Goal: Task Accomplishment & Management: Manage account settings

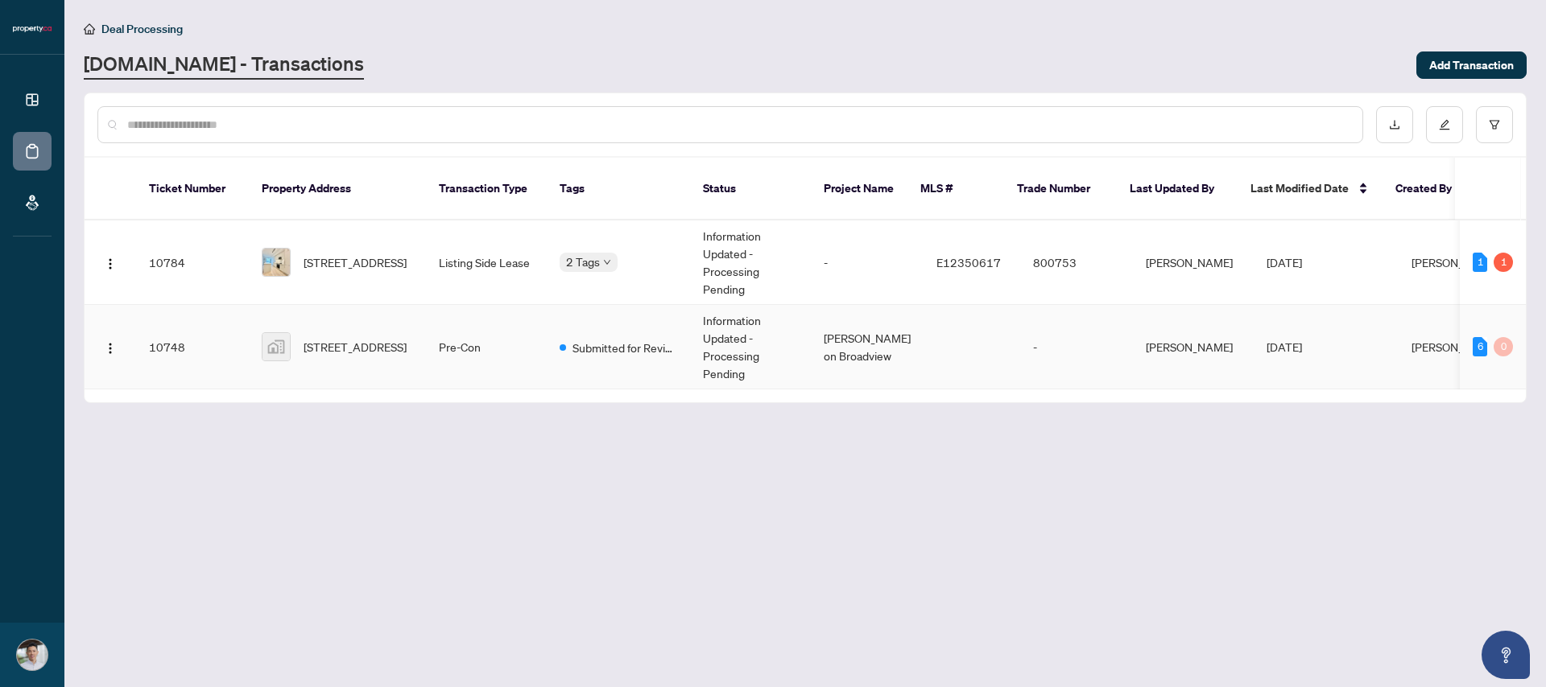
click at [826, 324] on td "[PERSON_NAME] on Broadview" at bounding box center [867, 347] width 113 height 85
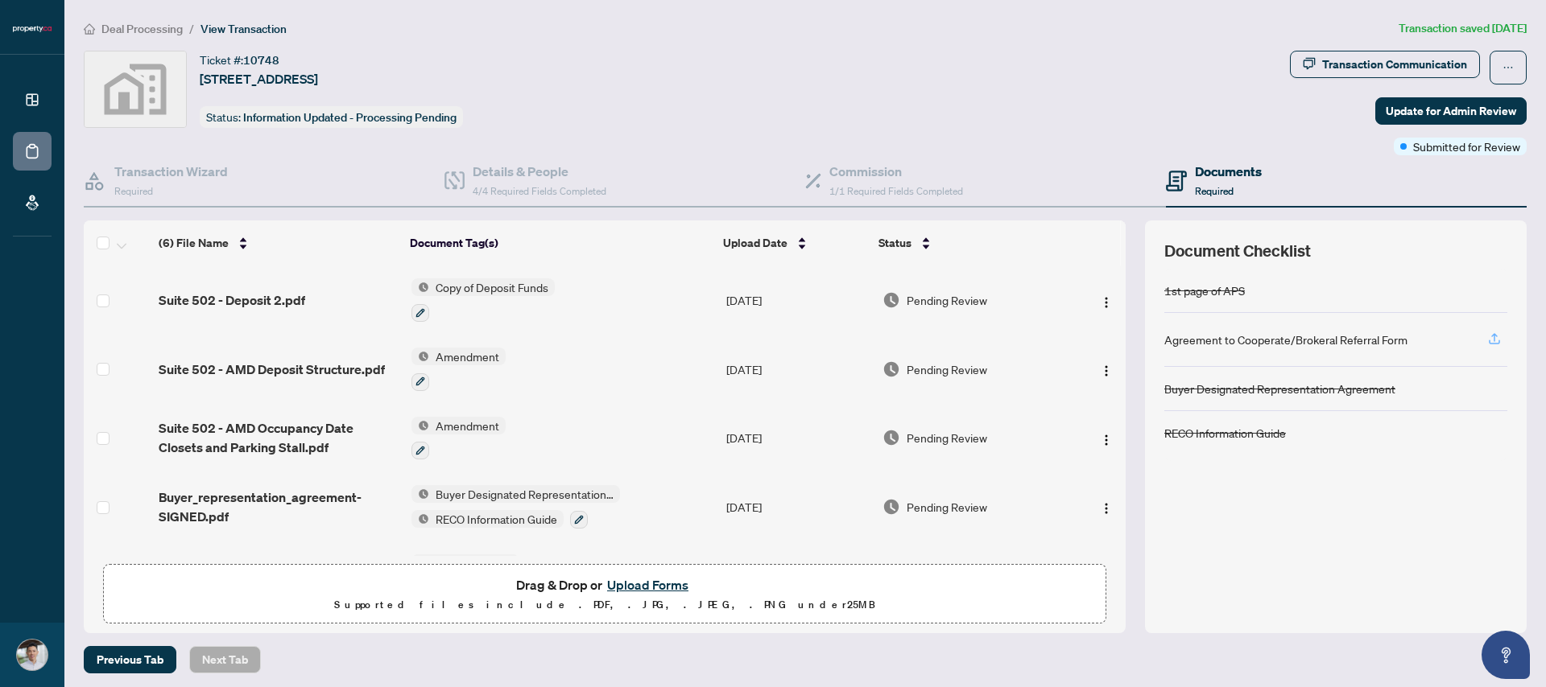
click at [1490, 338] on icon "button" at bounding box center [1494, 339] width 14 height 14
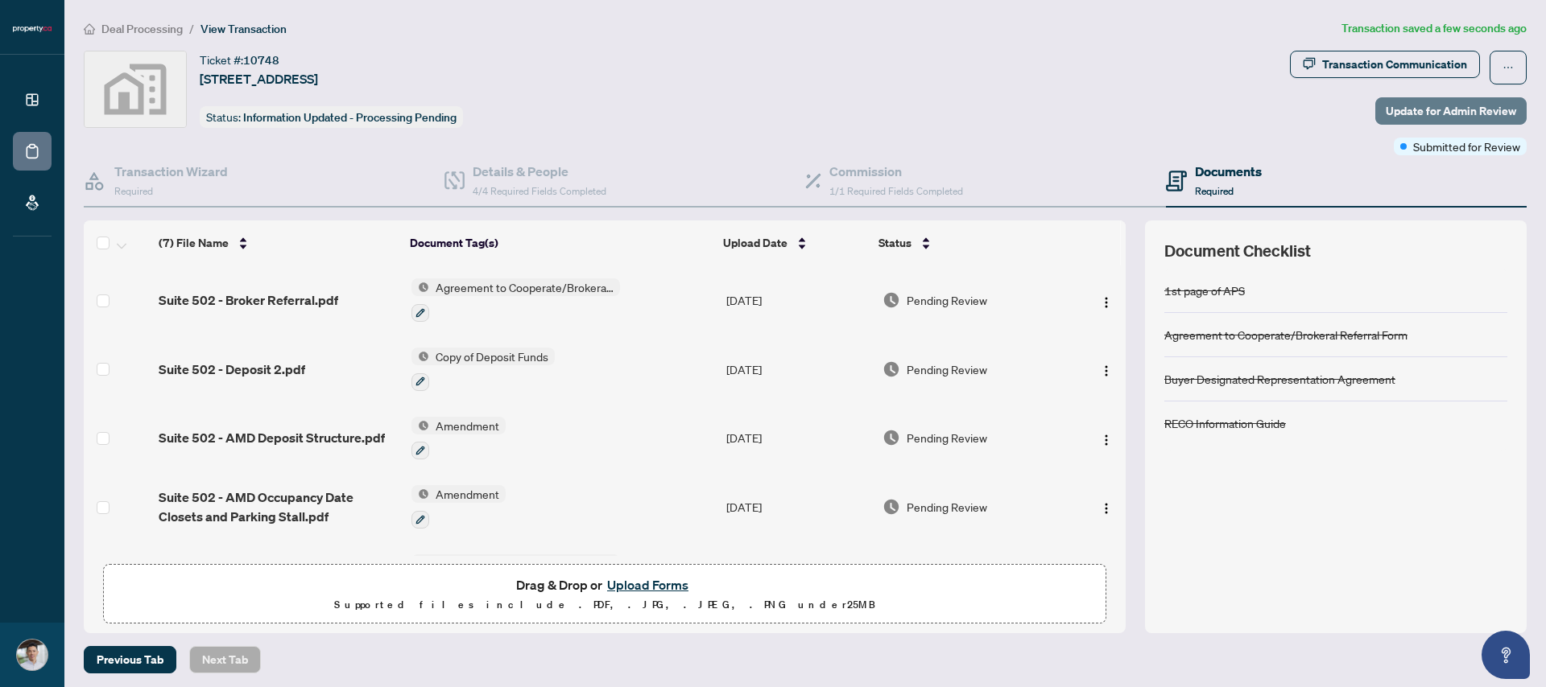
click at [1443, 113] on span "Update for Admin Review" at bounding box center [1450, 111] width 130 height 26
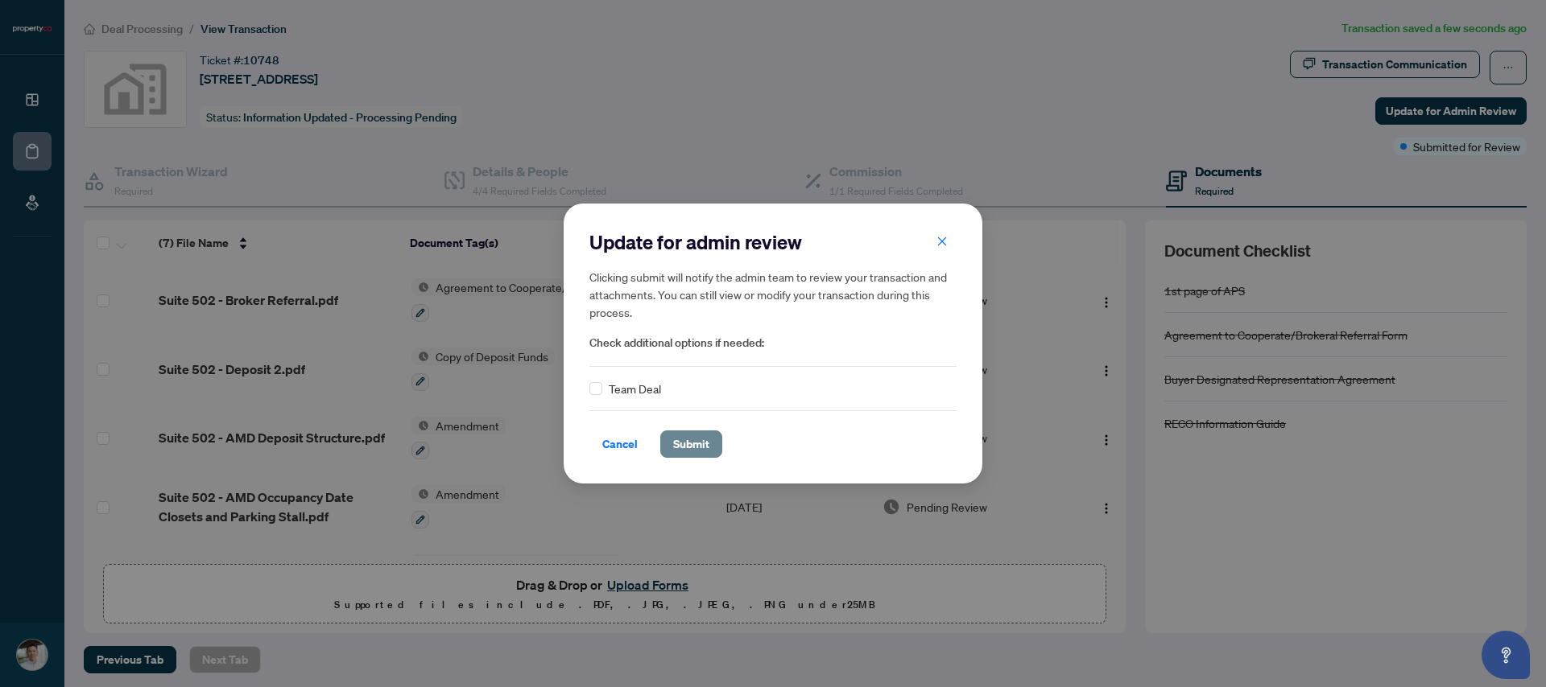
click at [689, 443] on span "Submit" at bounding box center [691, 444] width 36 height 26
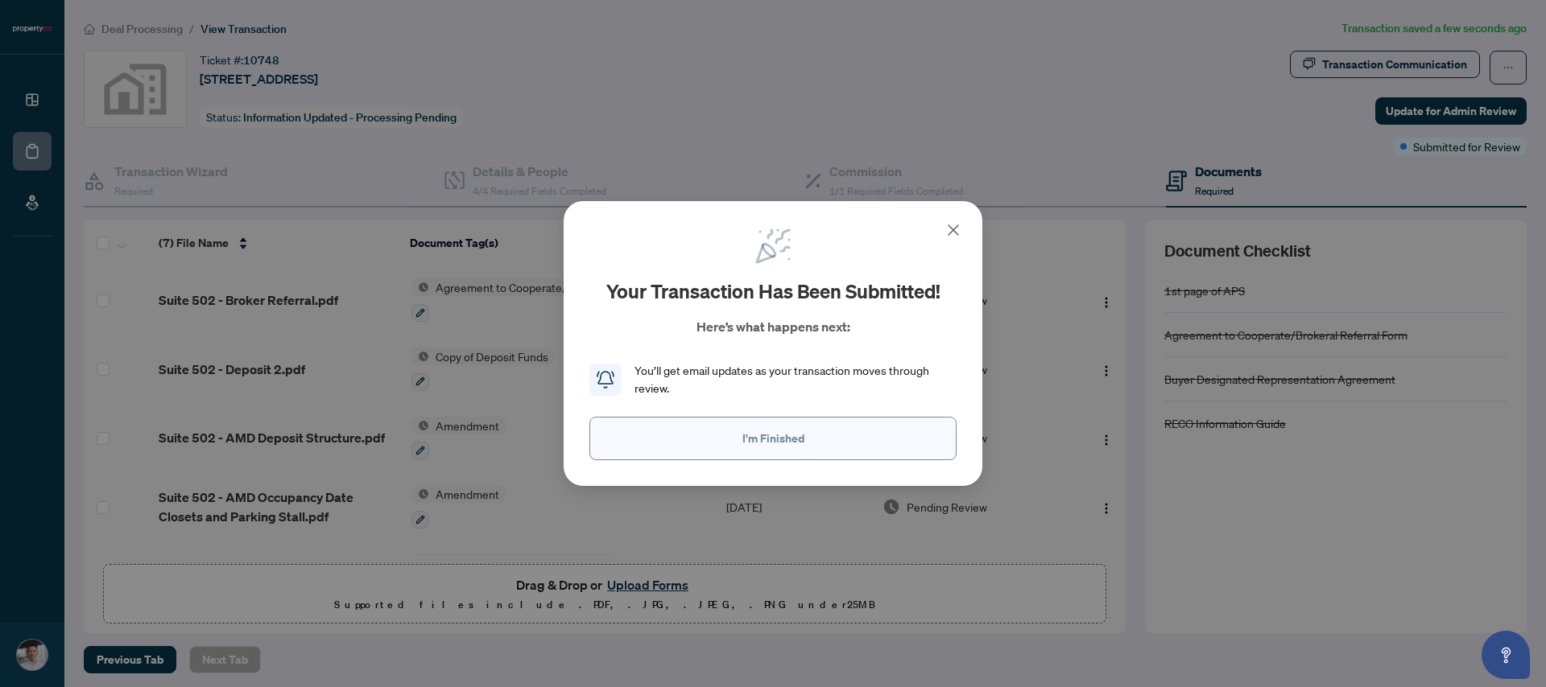
click at [817, 448] on button "I'm Finished" at bounding box center [772, 438] width 367 height 43
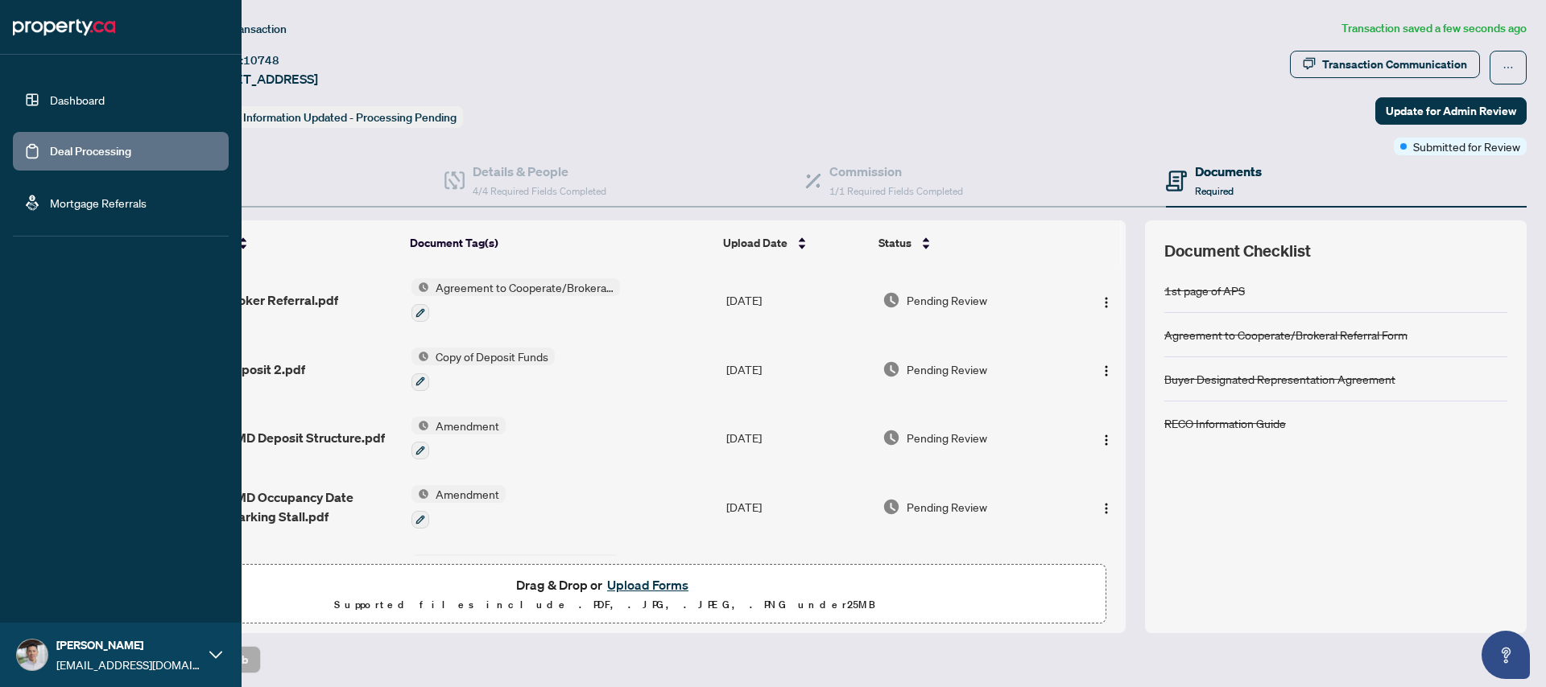
click at [50, 147] on link "Deal Processing" at bounding box center [90, 151] width 81 height 14
